Goal: Find specific page/section: Find specific page/section

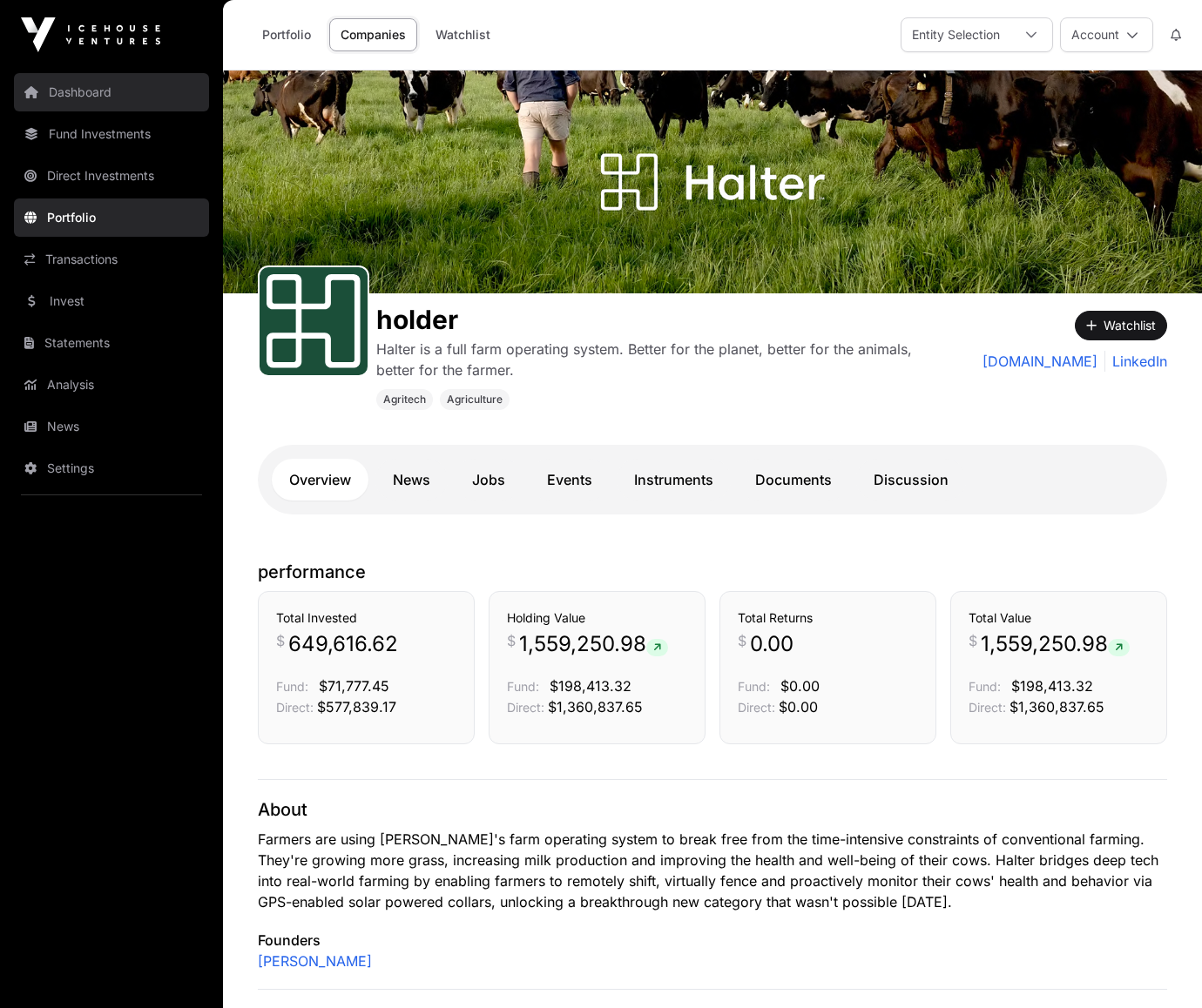
click at [84, 90] on font "Dashboard" at bounding box center [80, 92] width 63 height 15
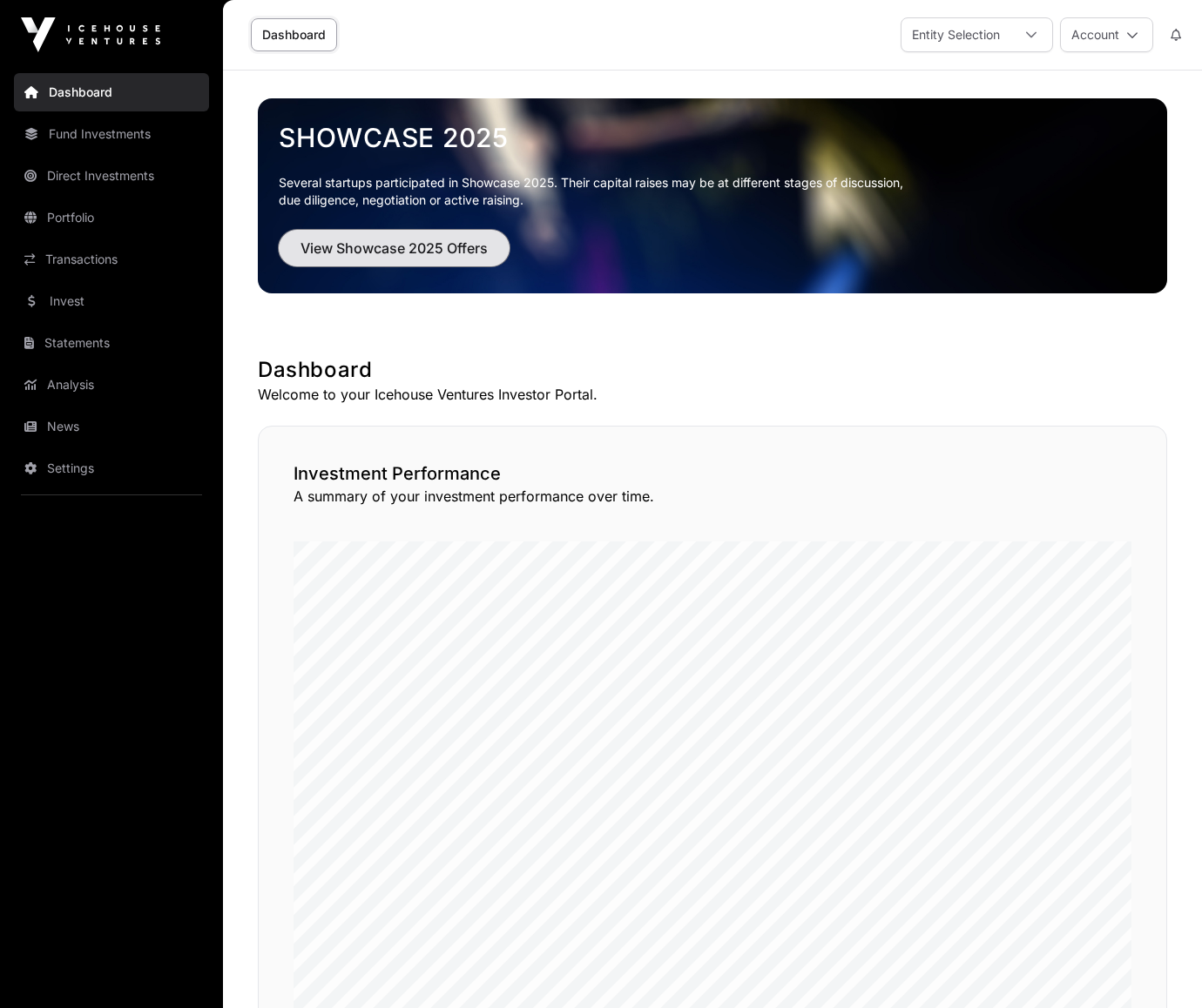
click at [467, 251] on font "View Showcase 2025 Offers" at bounding box center [394, 248] width 187 height 17
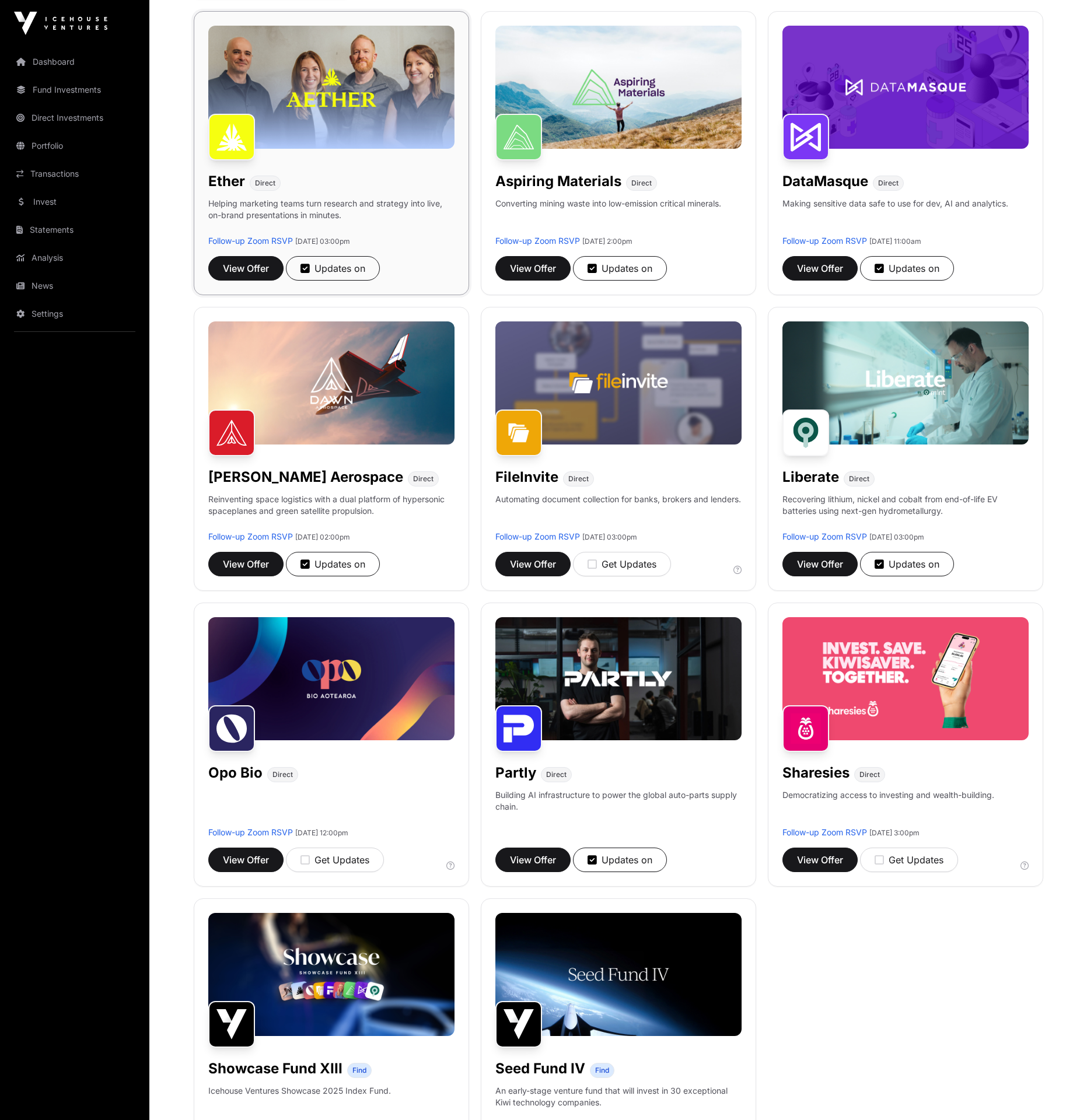
scroll to position [172, 0]
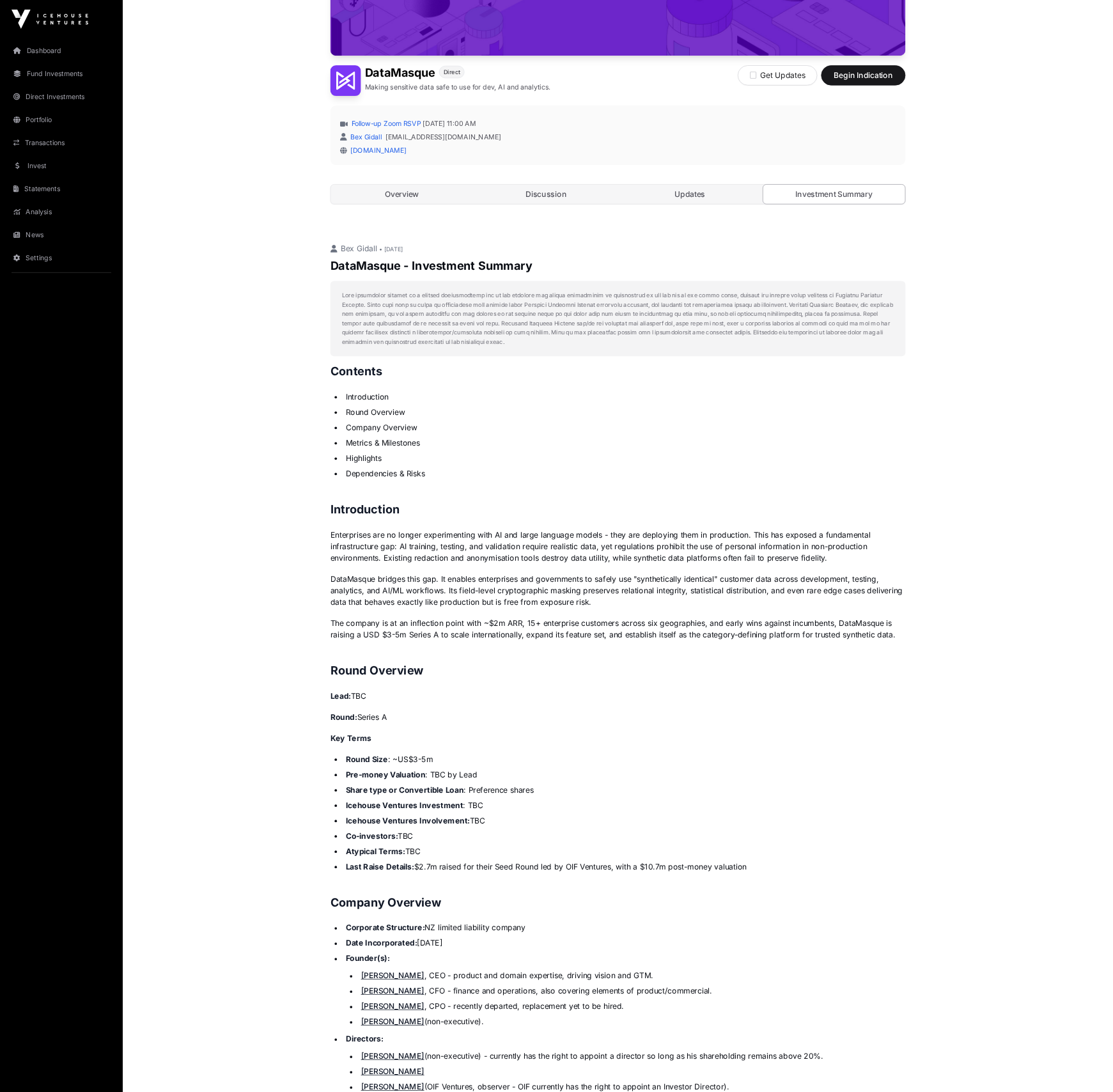
scroll to position [283, 0]
